Goal: Check status

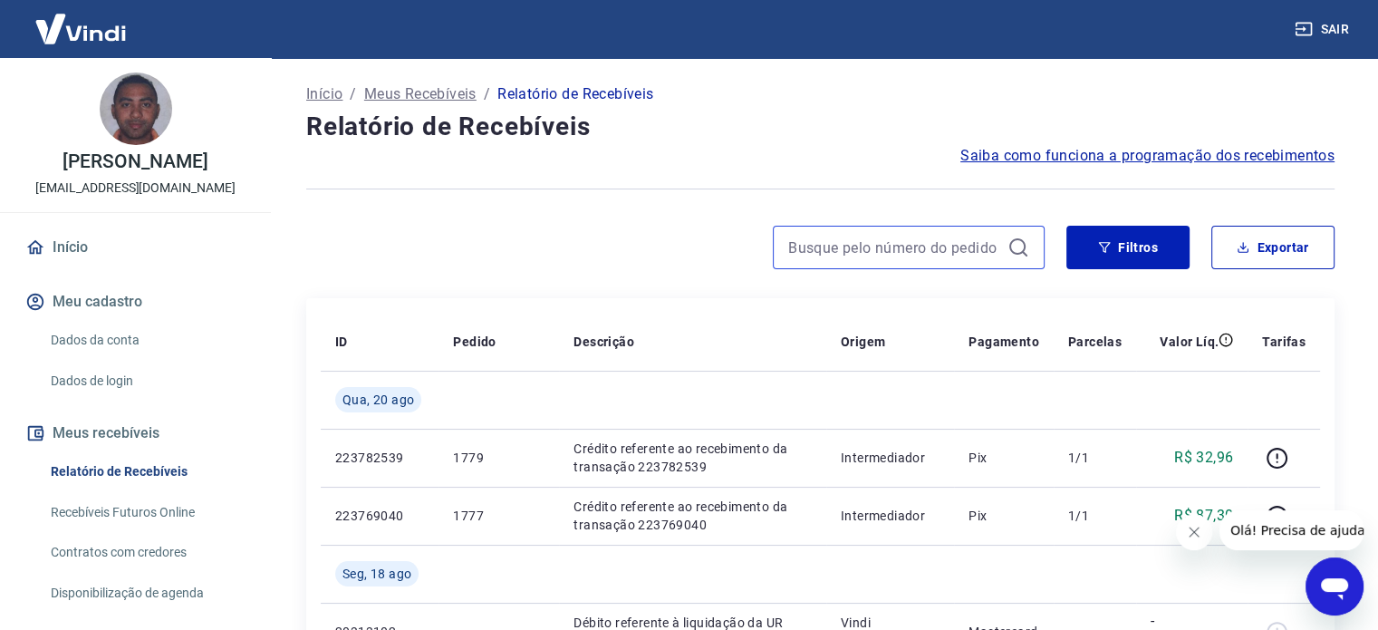
click at [854, 236] on input at bounding box center [894, 247] width 212 height 27
paste input "173711930828"
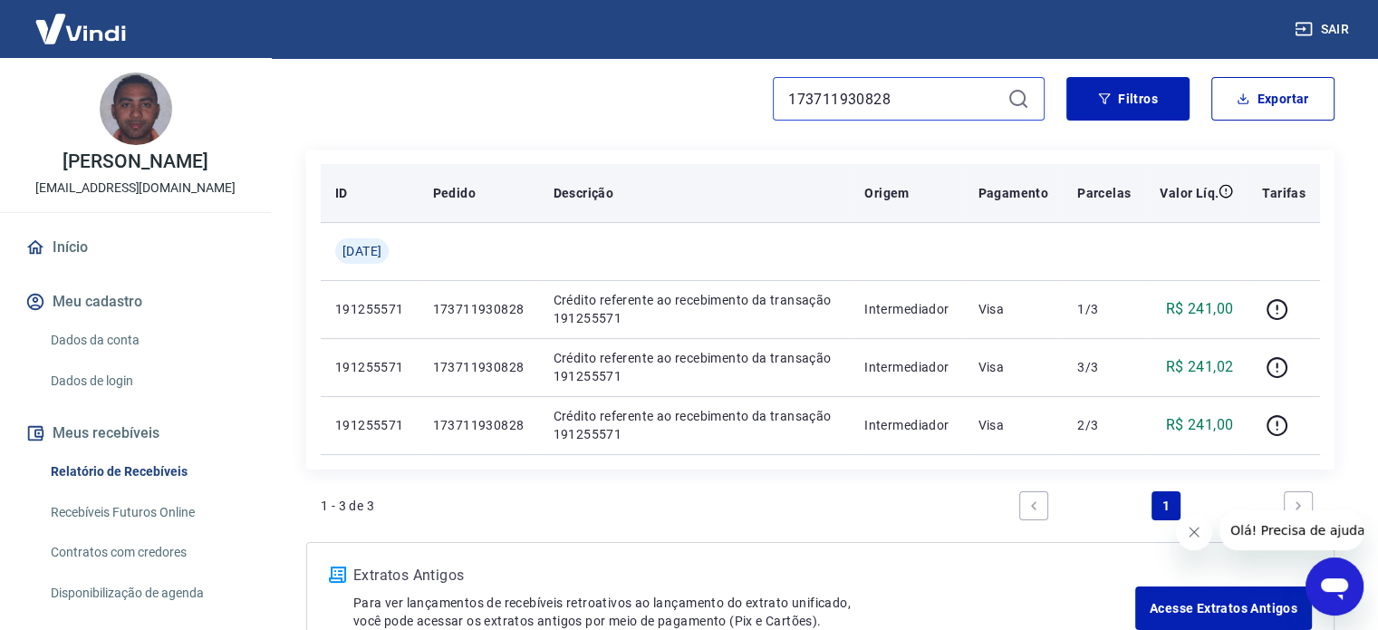
scroll to position [181, 0]
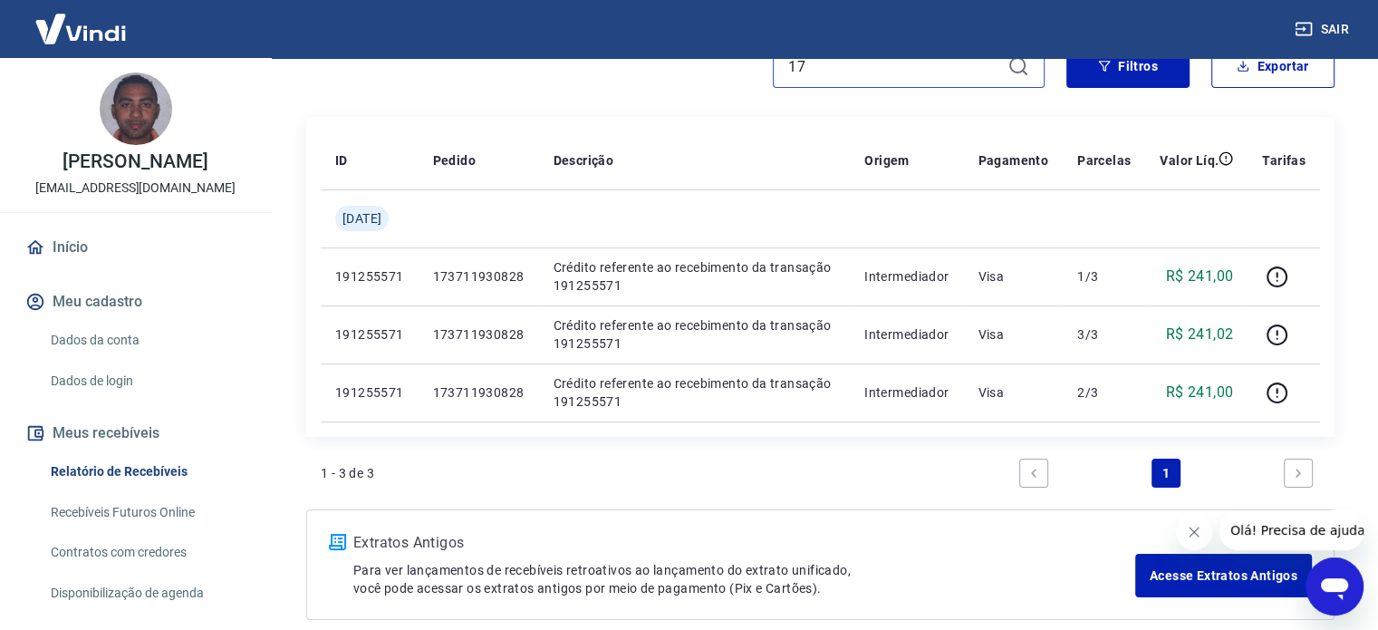
type input "1"
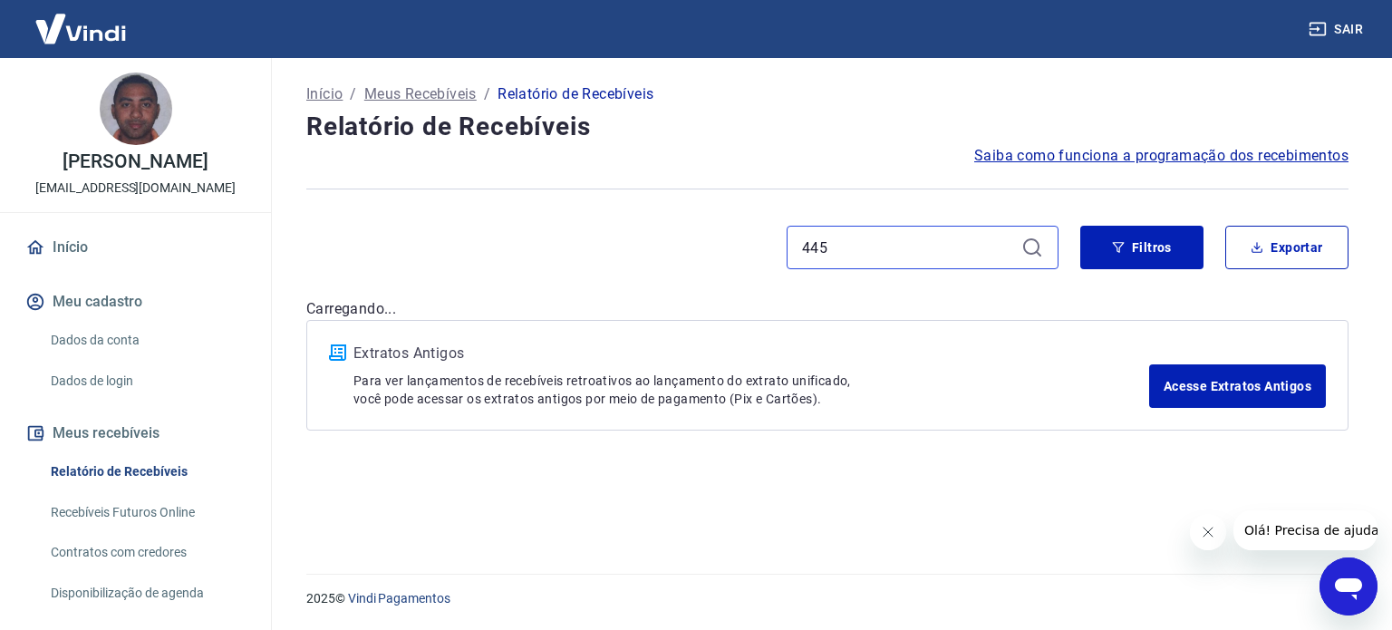
type input "445"
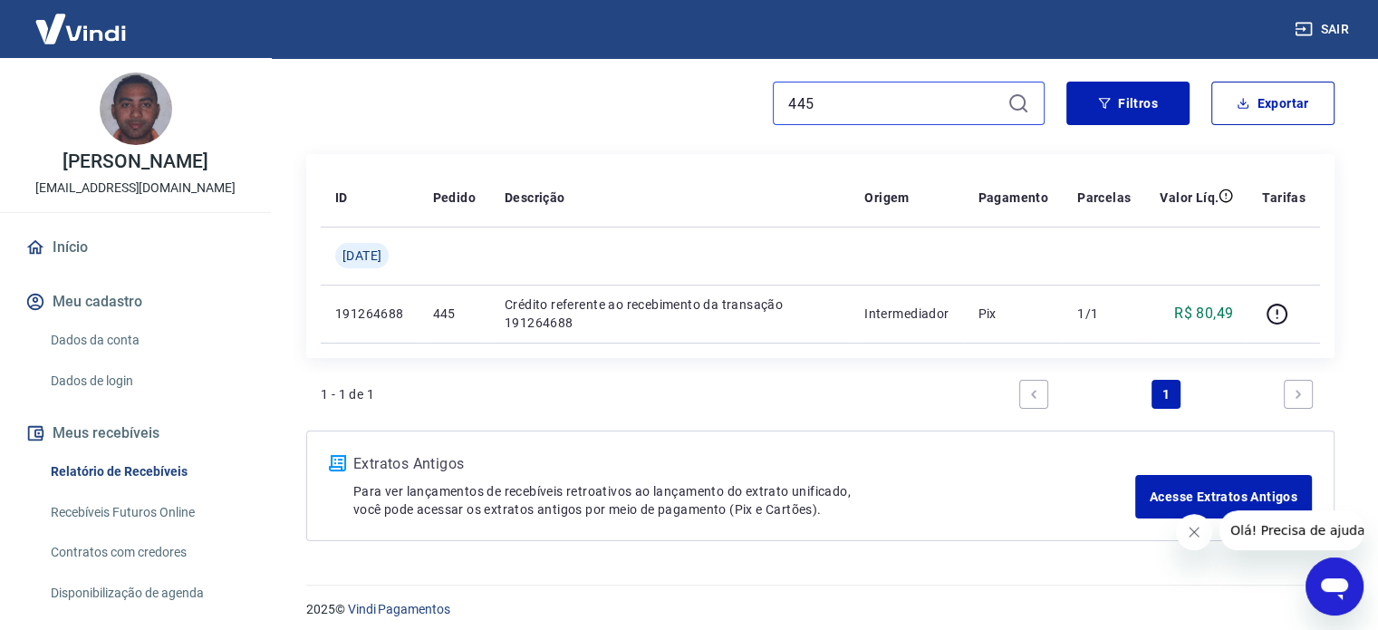
scroll to position [153, 0]
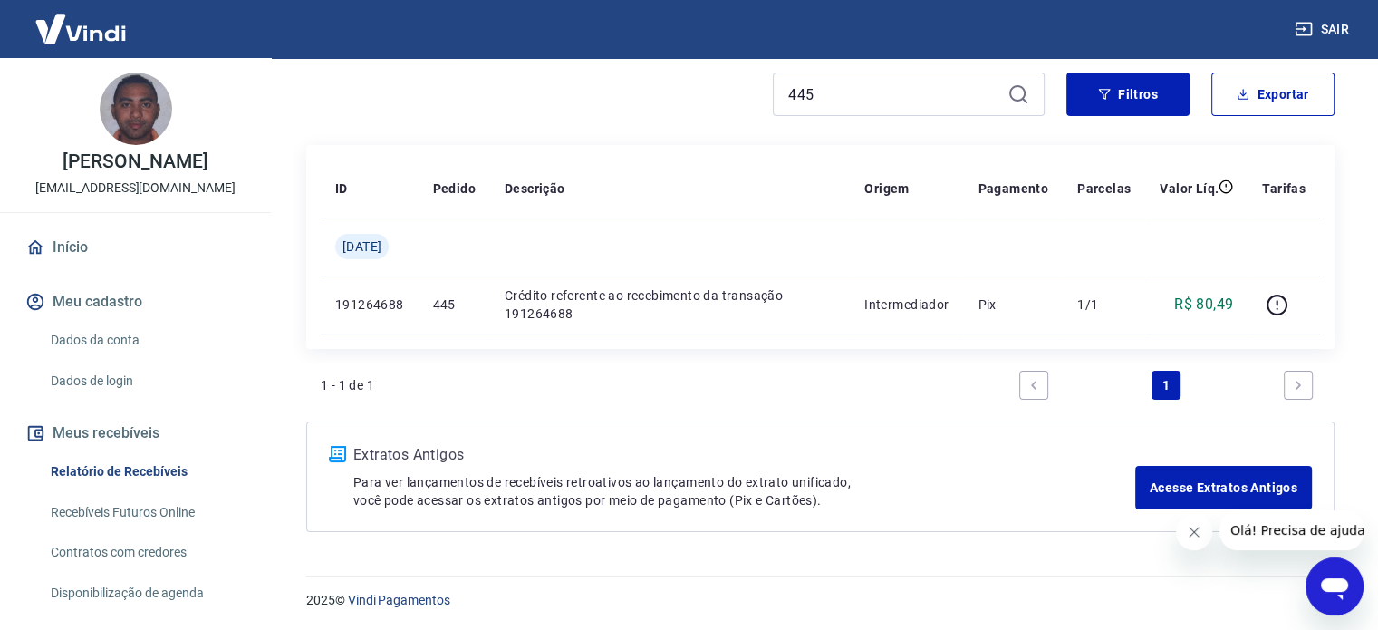
click at [1332, 583] on icon "Abrir janela de mensagens" at bounding box center [1334, 589] width 27 height 22
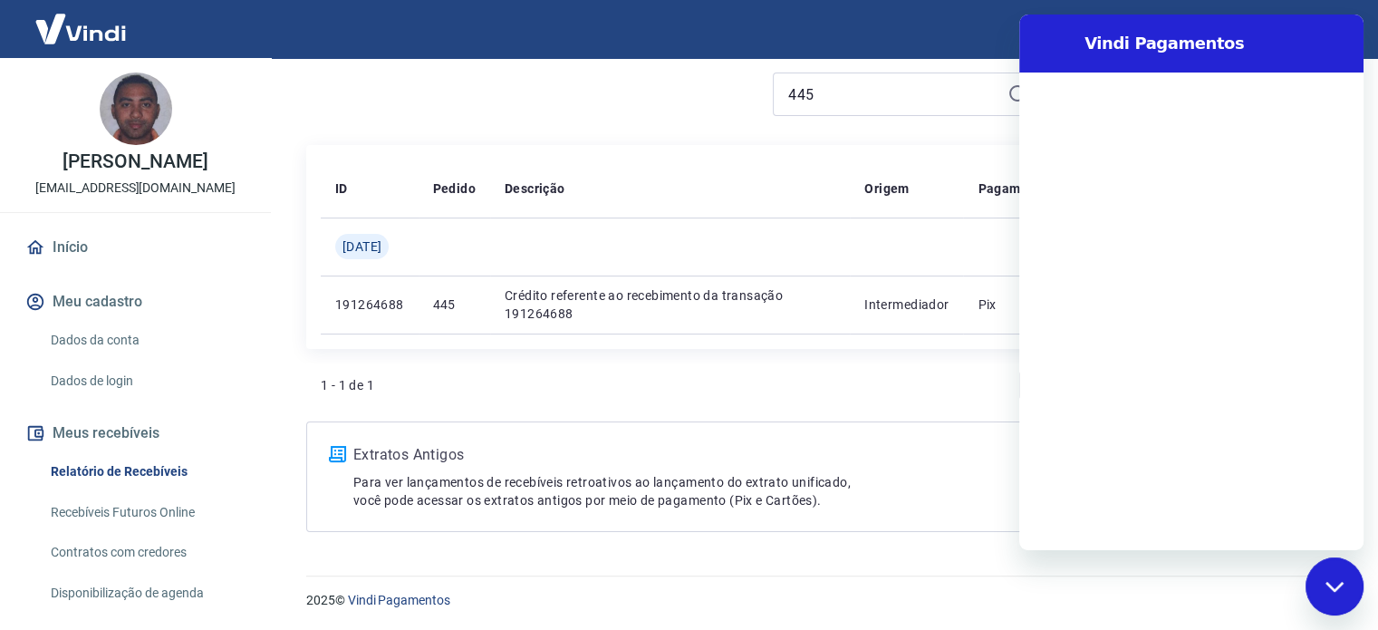
scroll to position [0, 0]
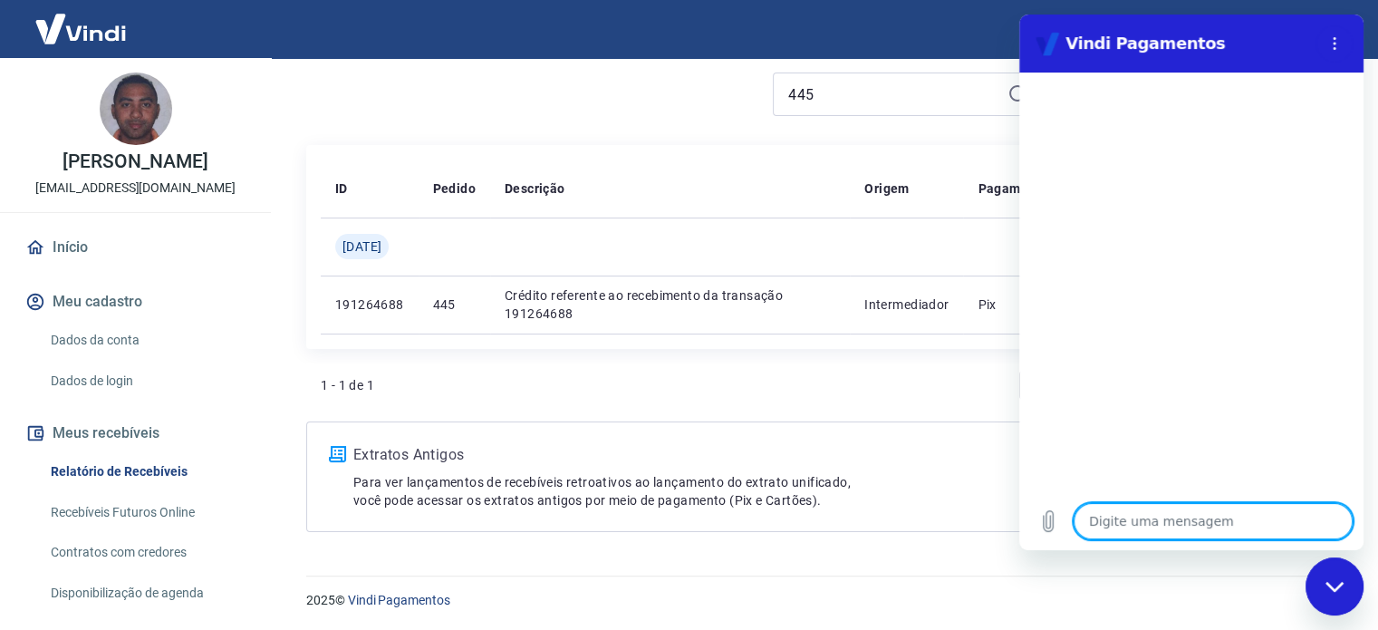
click at [1304, 517] on textarea at bounding box center [1213, 521] width 279 height 36
type textarea "b"
type textarea "x"
type textarea "bo"
type textarea "x"
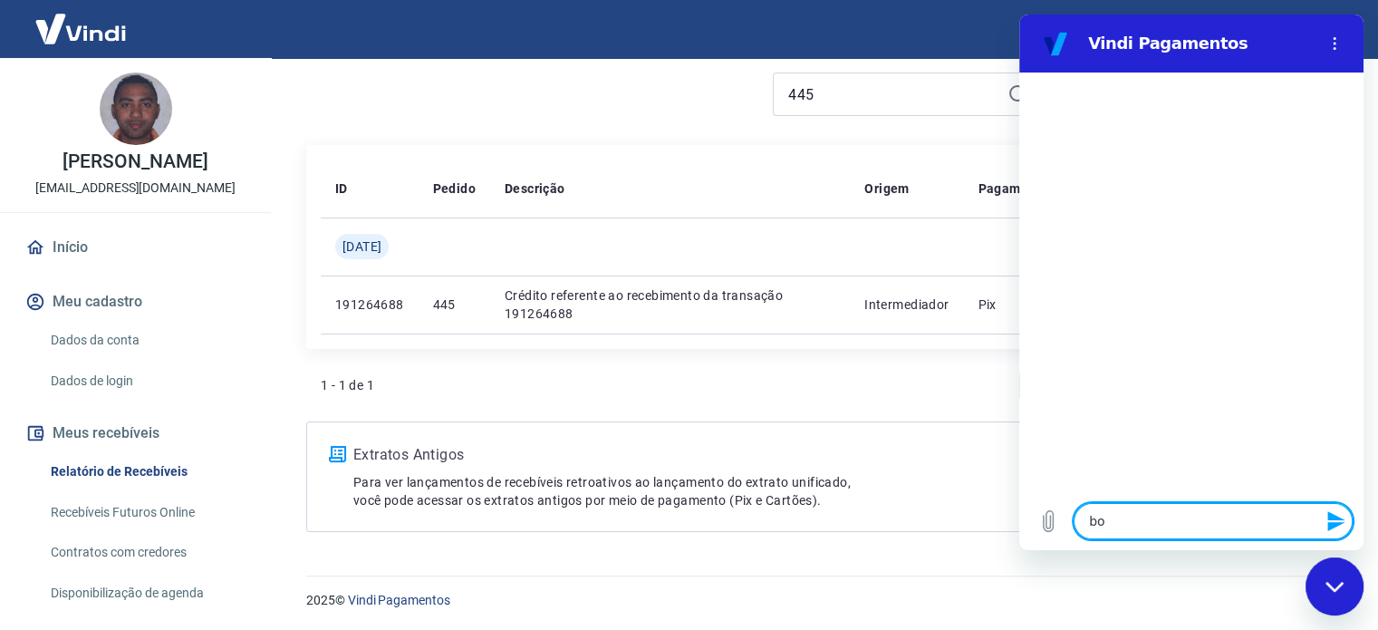
type textarea "boa"
type textarea "x"
type textarea "boa"
type textarea "x"
type textarea "boa t"
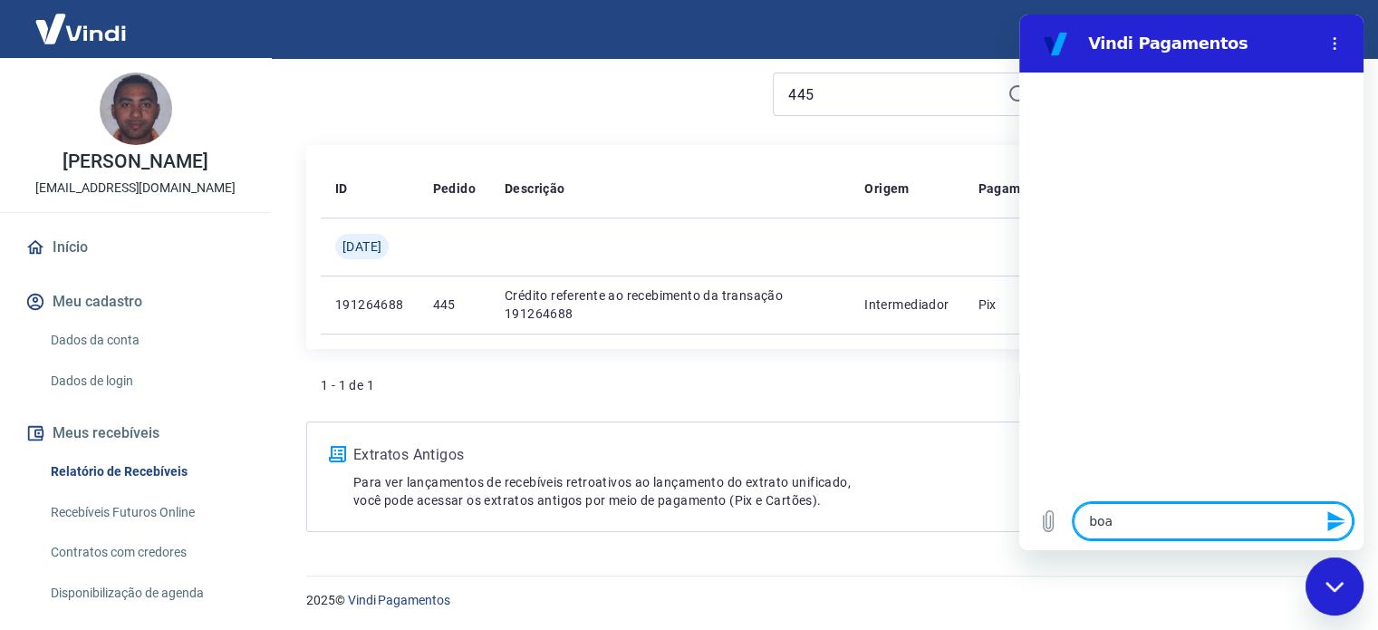
type textarea "x"
type textarea "boa ta"
type textarea "x"
type textarea "boa tar"
type textarea "x"
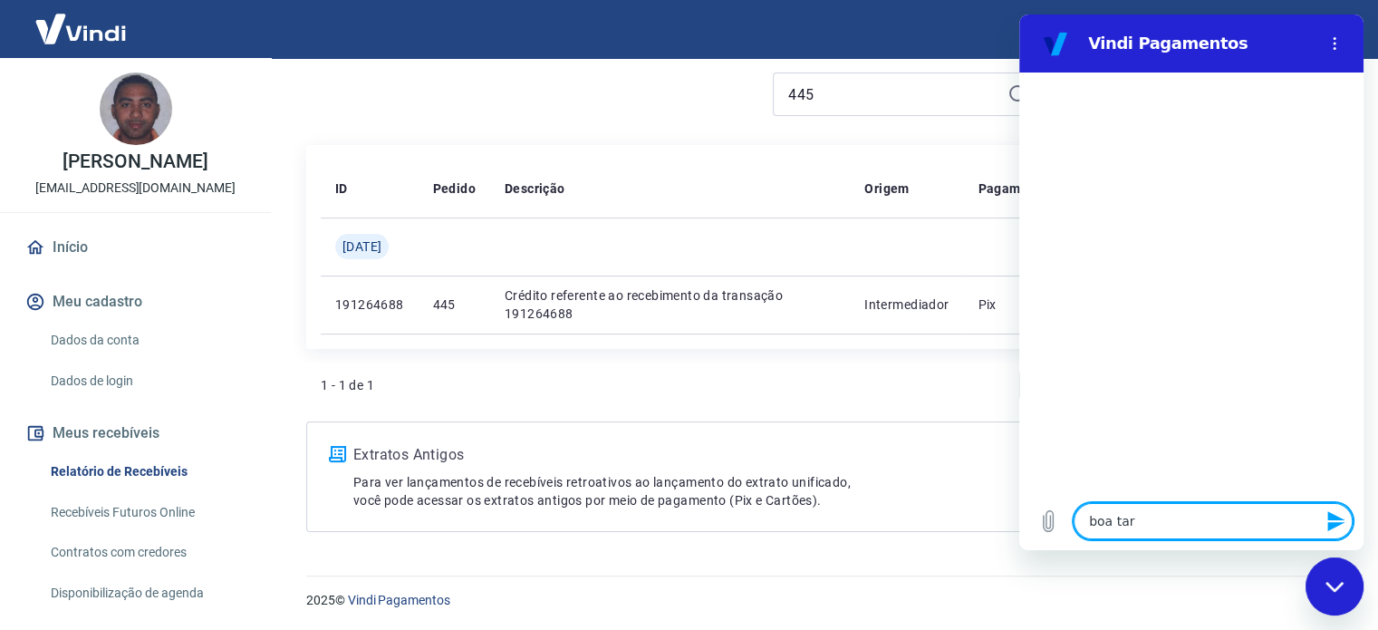
type textarea "boa tard"
type textarea "x"
type textarea "boa tarde"
type textarea "x"
type textarea "boa tard"
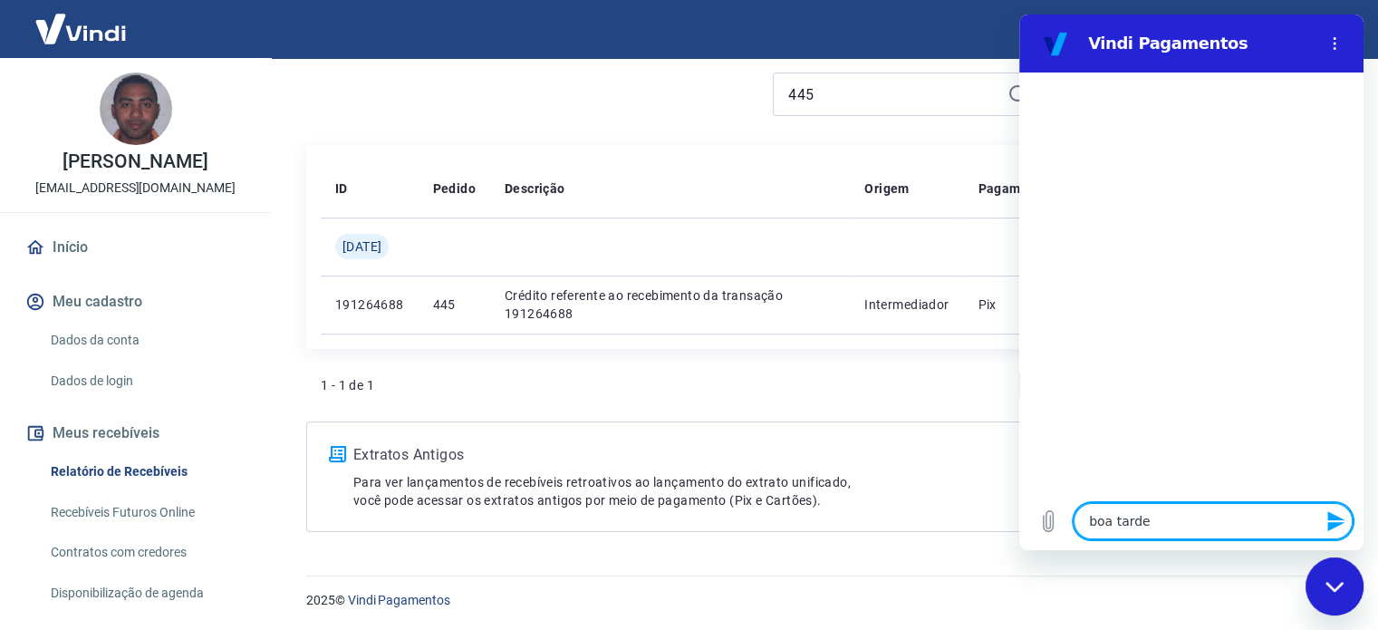
type textarea "x"
type textarea "boa tarde"
type textarea "x"
